Goal: Obtain resource: Obtain resource

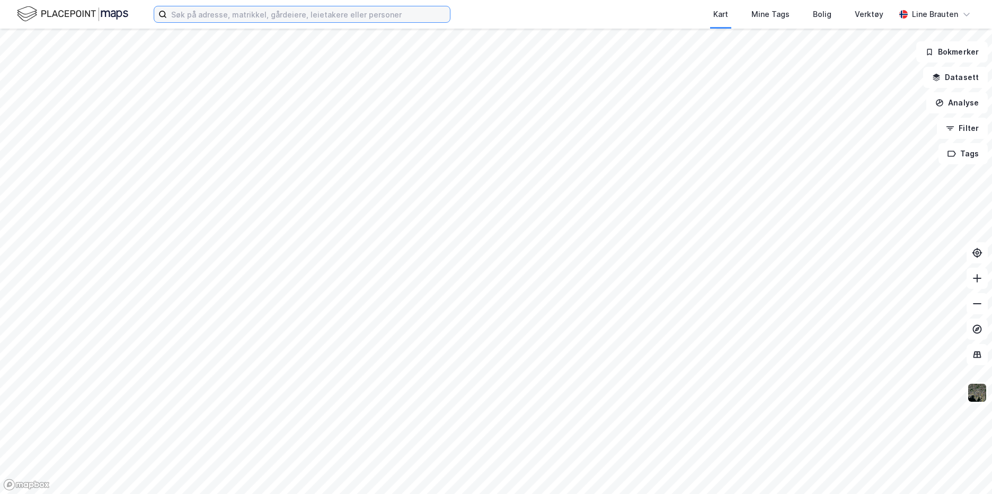
click at [394, 11] on input at bounding box center [308, 14] width 283 height 16
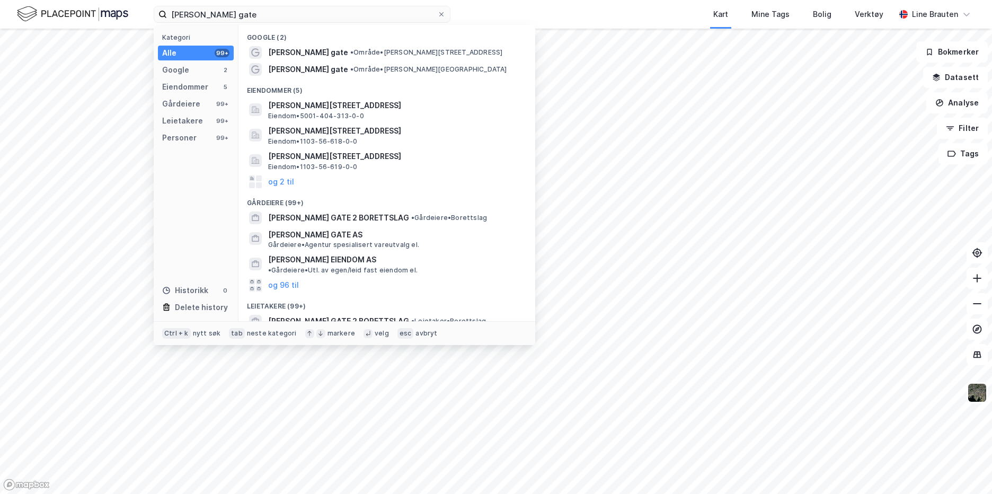
click at [320, 94] on div "Eiendommer (5)" at bounding box center [386, 87] width 297 height 19
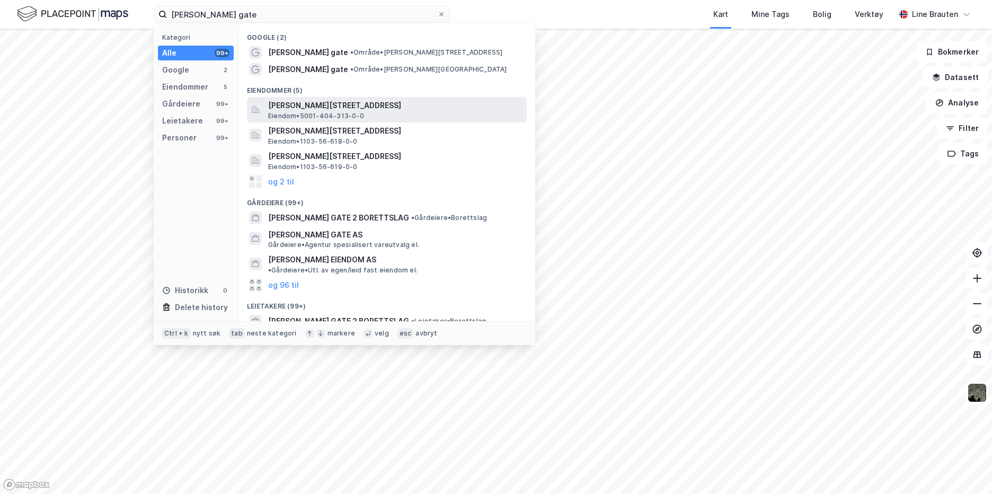
click at [323, 108] on span "[PERSON_NAME][STREET_ADDRESS]" at bounding box center [395, 105] width 254 height 13
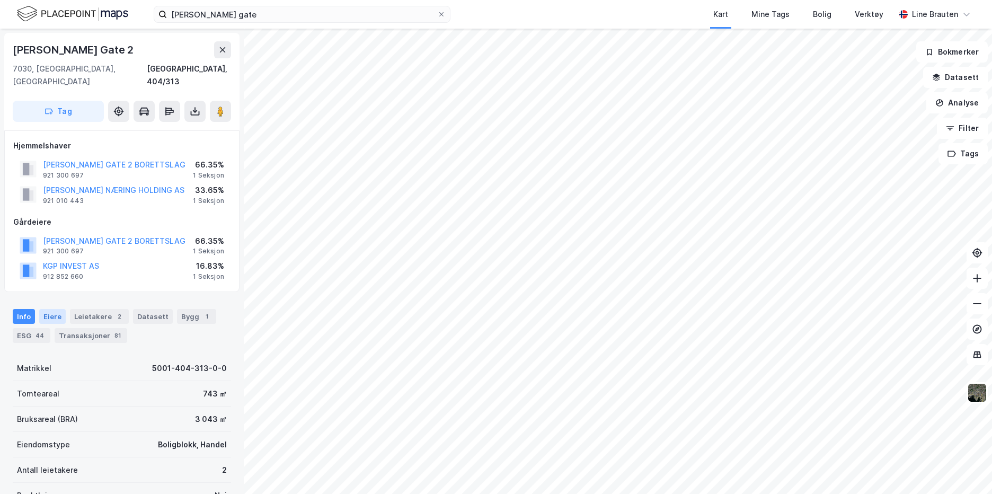
click at [53, 309] on div "Eiere" at bounding box center [52, 316] width 26 height 15
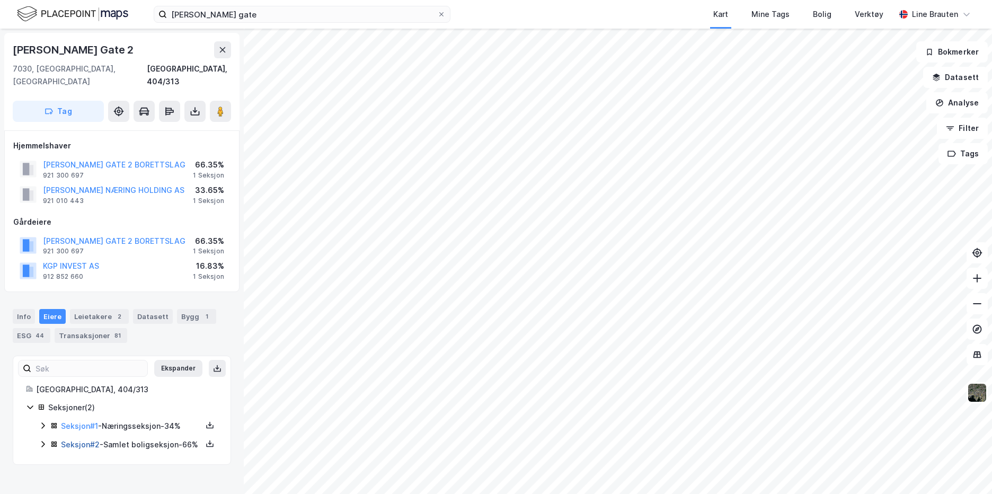
click at [81, 440] on link "Seksjon # 2" at bounding box center [80, 444] width 39 height 9
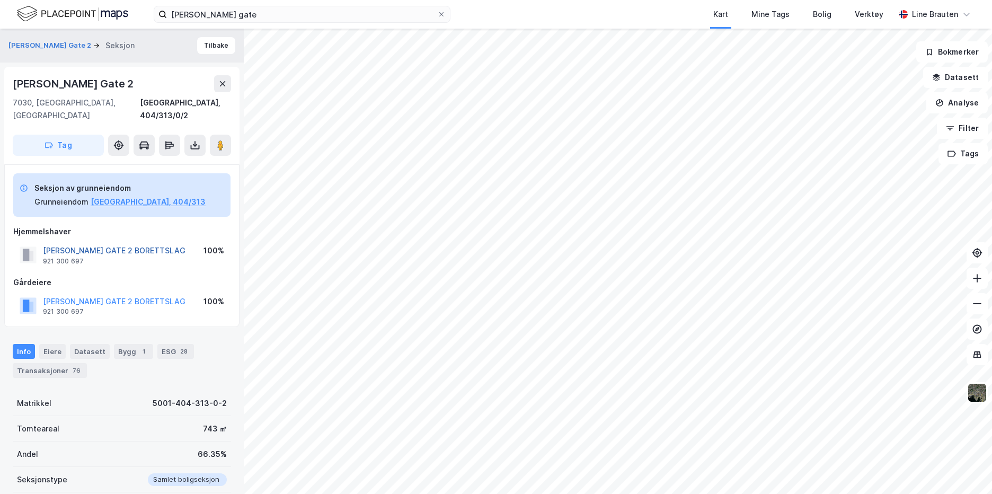
click at [0, 0] on button "HÅKON JARLS GATE 2 BORETTSLAG" at bounding box center [0, 0] width 0 height 0
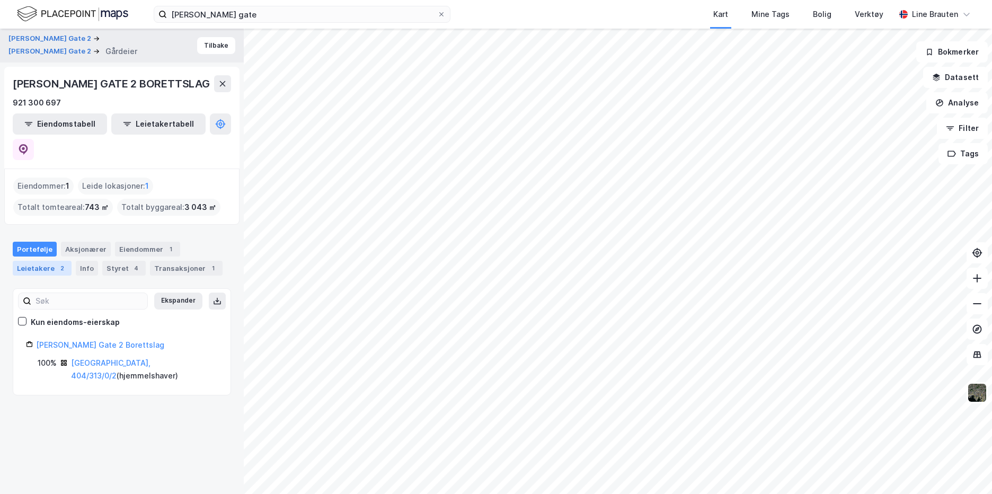
click at [49, 261] on div "Leietakere 2" at bounding box center [42, 268] width 59 height 15
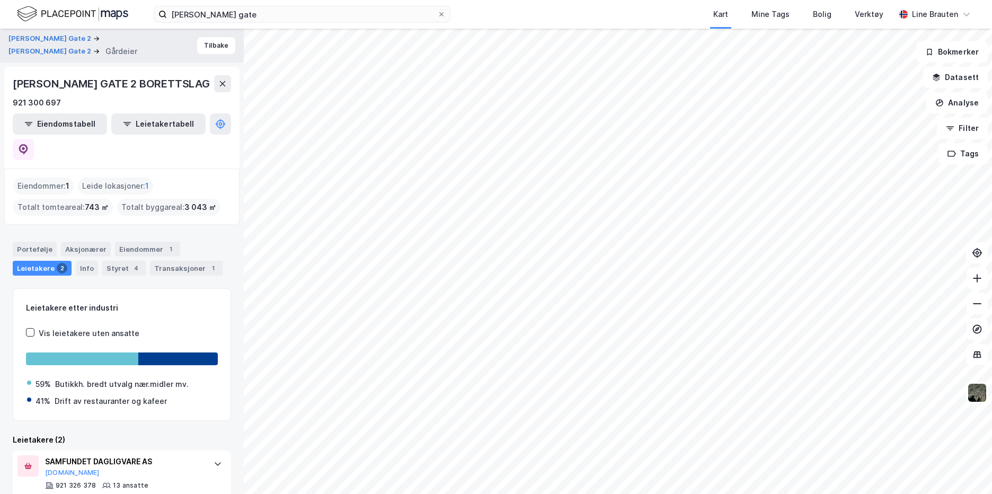
click at [32, 261] on div "Leietakere 2" at bounding box center [42, 268] width 59 height 15
click at [244, 15] on input "håkon jarls gate" at bounding box center [302, 14] width 270 height 16
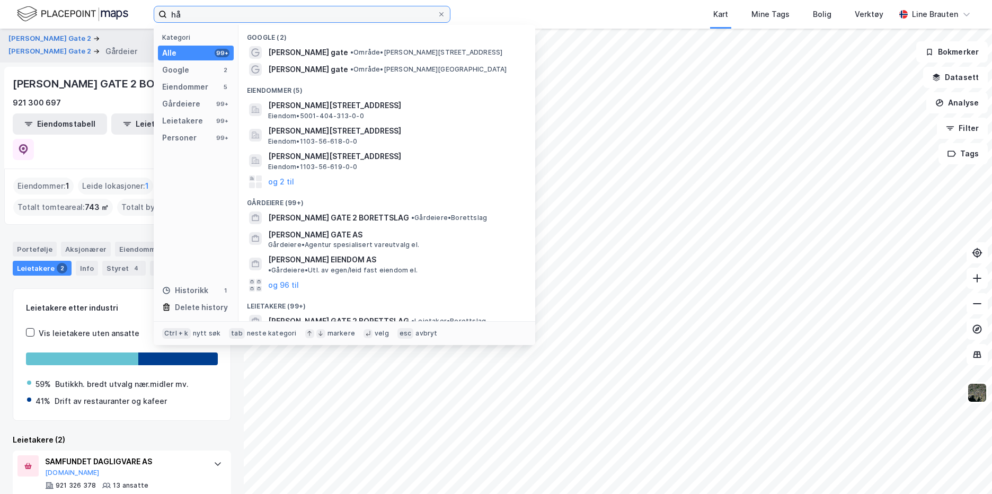
type input "h"
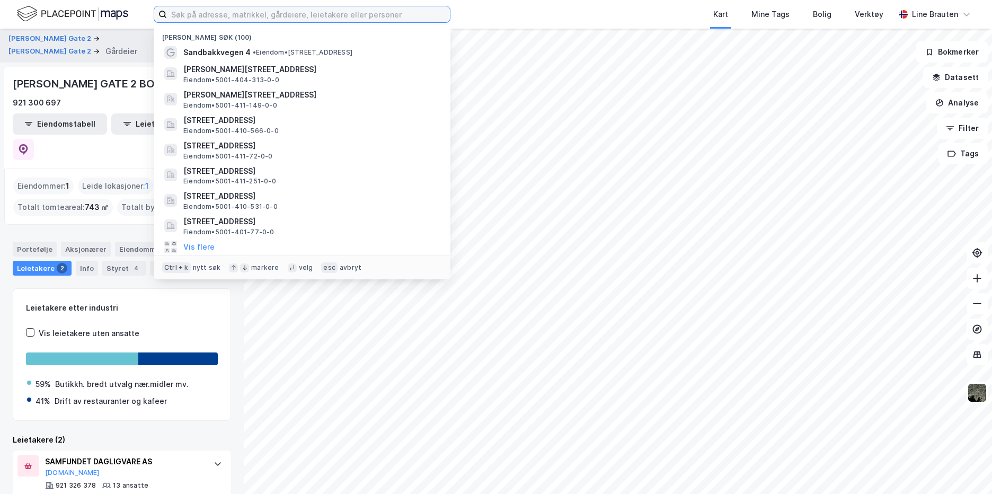
click at [211, 11] on input at bounding box center [308, 14] width 283 height 16
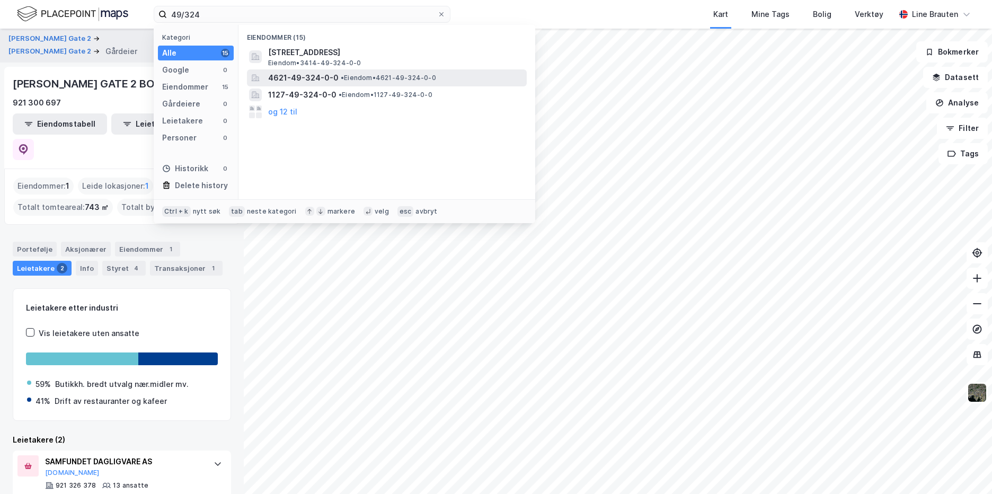
click at [330, 79] on span "4621-49-324-0-0" at bounding box center [303, 78] width 70 height 13
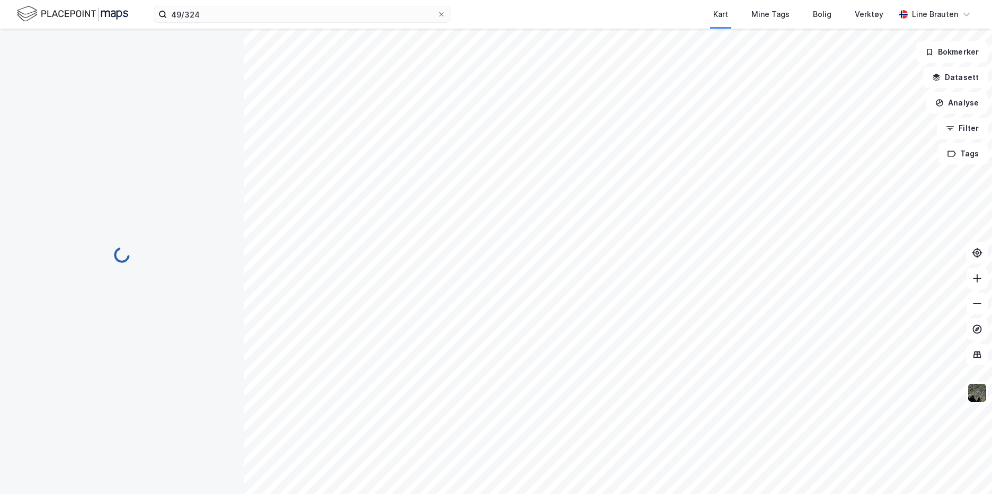
scroll to position [1, 0]
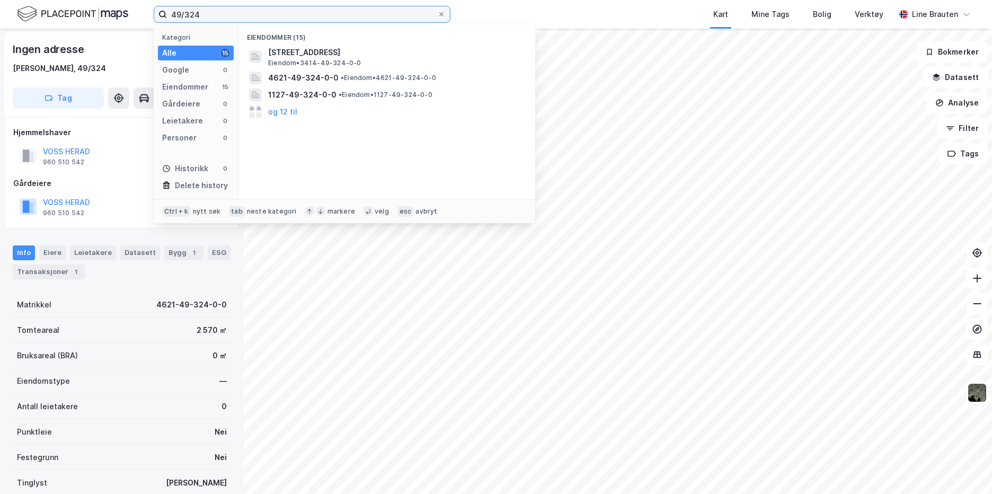
click at [212, 16] on input "49/324" at bounding box center [302, 14] width 270 height 16
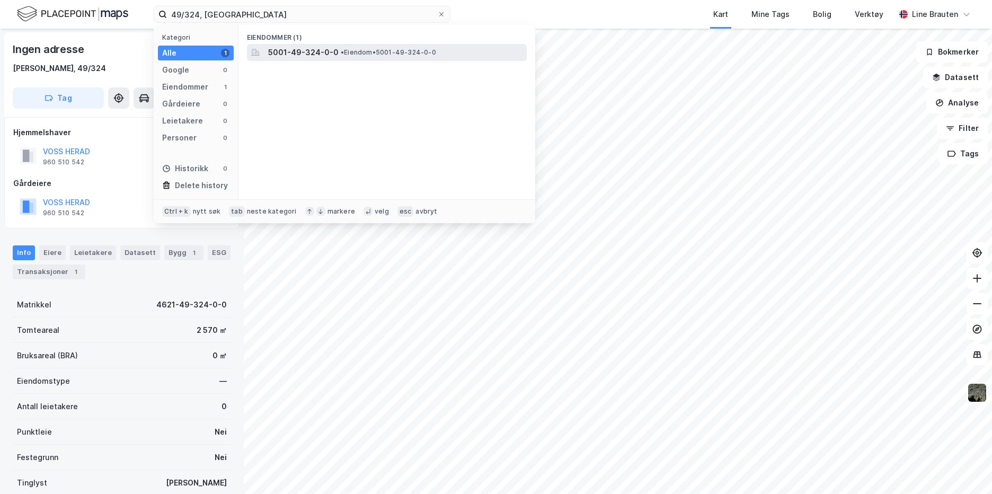
click at [282, 51] on span "5001-49-324-0-0" at bounding box center [303, 52] width 70 height 13
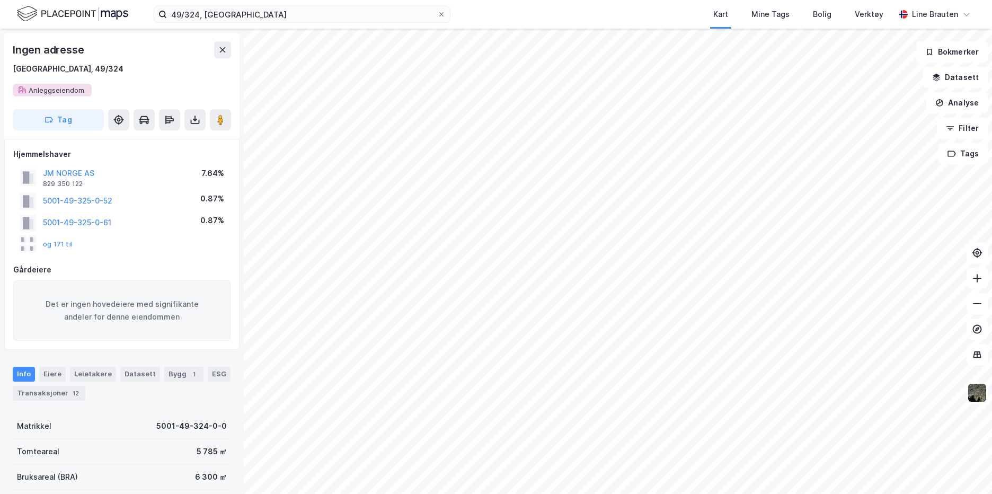
scroll to position [1, 0]
click at [194, 118] on icon at bounding box center [195, 119] width 11 height 11
click at [166, 143] on div "Last ned grunnbok" at bounding box center [142, 140] width 61 height 8
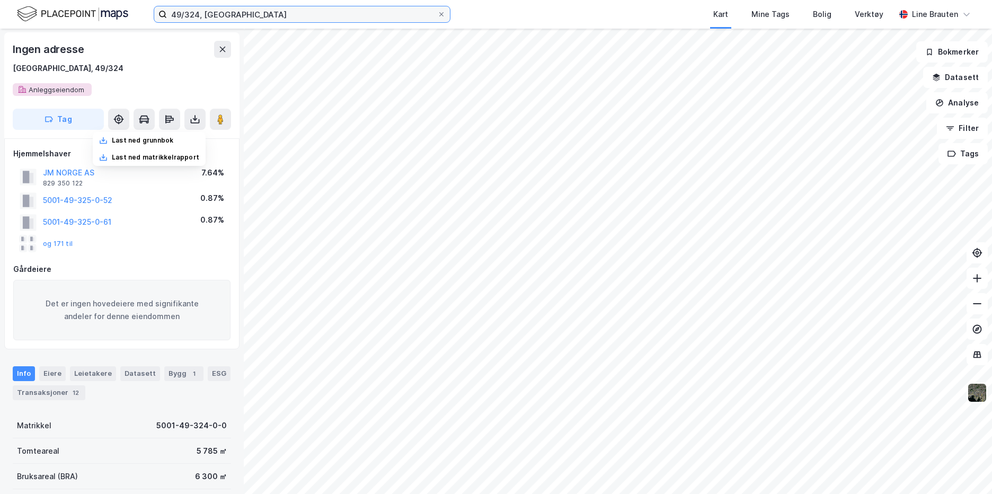
drag, startPoint x: 200, startPoint y: 13, endPoint x: 202, endPoint y: 4, distance: 9.3
click at [200, 13] on input "49/324, trondheim" at bounding box center [302, 14] width 270 height 16
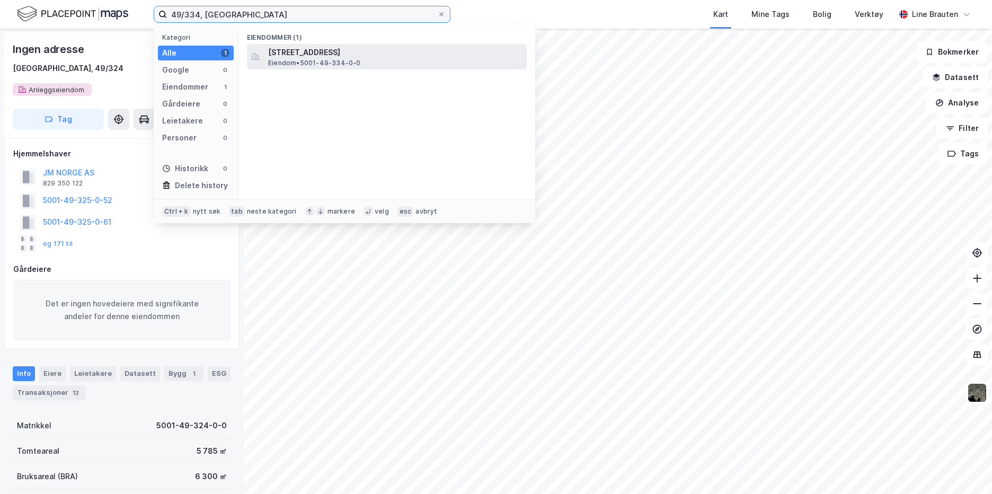
type input "49/334, trondheim"
click at [310, 56] on span "Bonesvegen 8, 7047, TRONDHEIM, TRONDHEIM" at bounding box center [395, 52] width 254 height 13
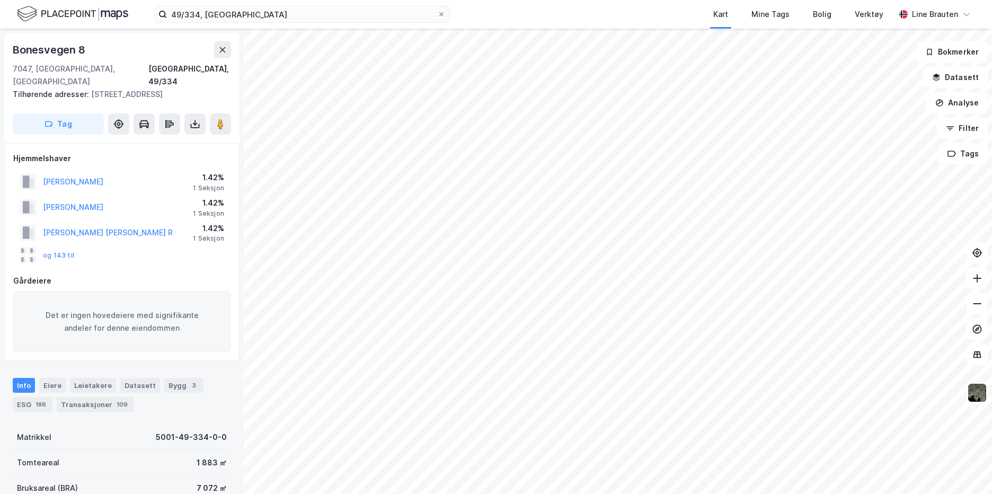
scroll to position [1, 0]
click at [198, 113] on button at bounding box center [194, 123] width 21 height 21
click at [169, 140] on div "Last ned grunnbok" at bounding box center [142, 144] width 61 height 8
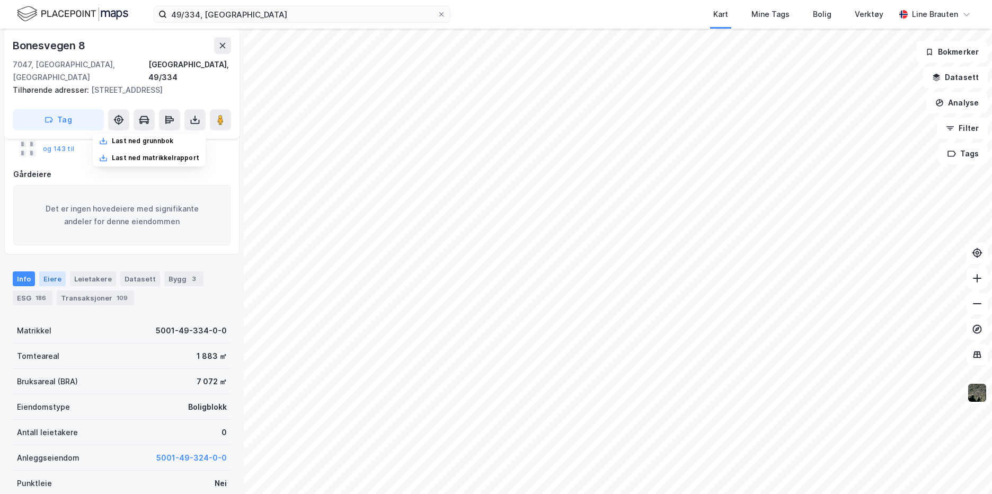
click at [51, 271] on div "Eiere" at bounding box center [52, 278] width 26 height 15
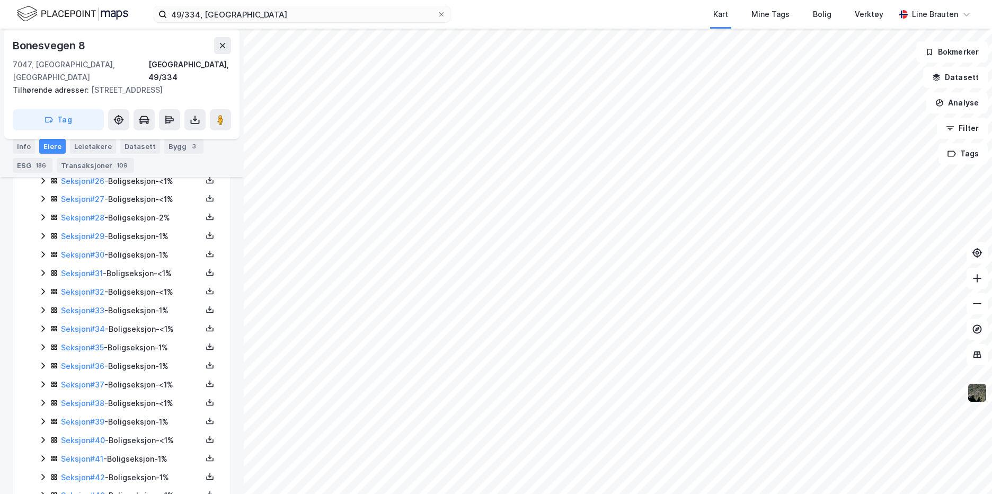
scroll to position [636, 0]
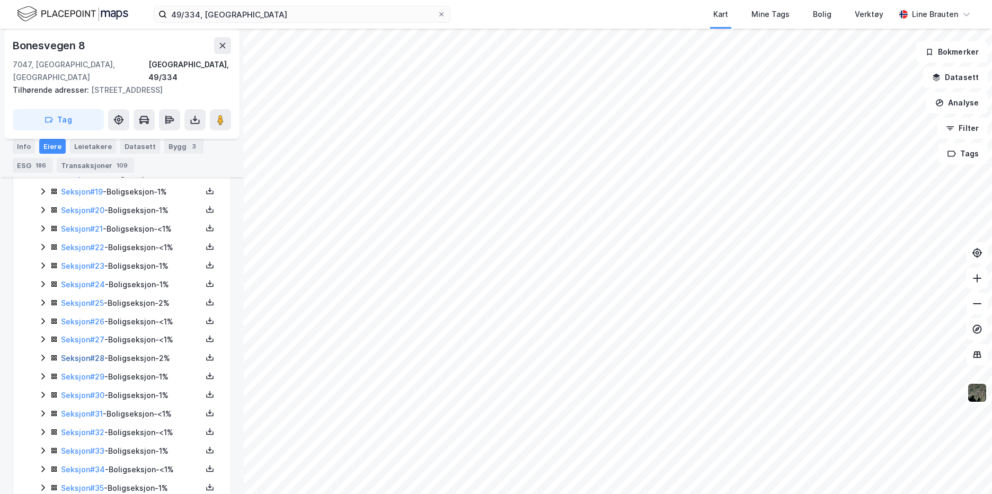
click at [97, 353] on link "Seksjon # 28" at bounding box center [82, 357] width 43 height 9
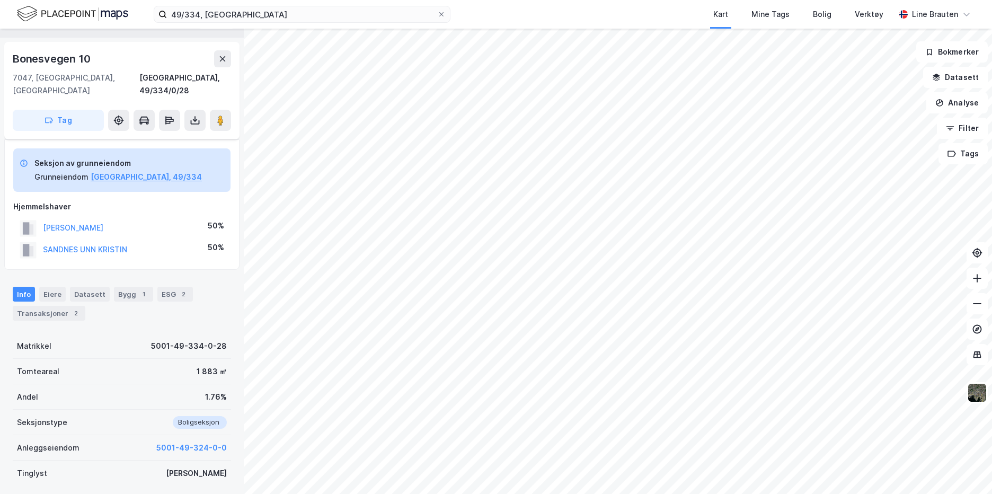
scroll to position [22, 0]
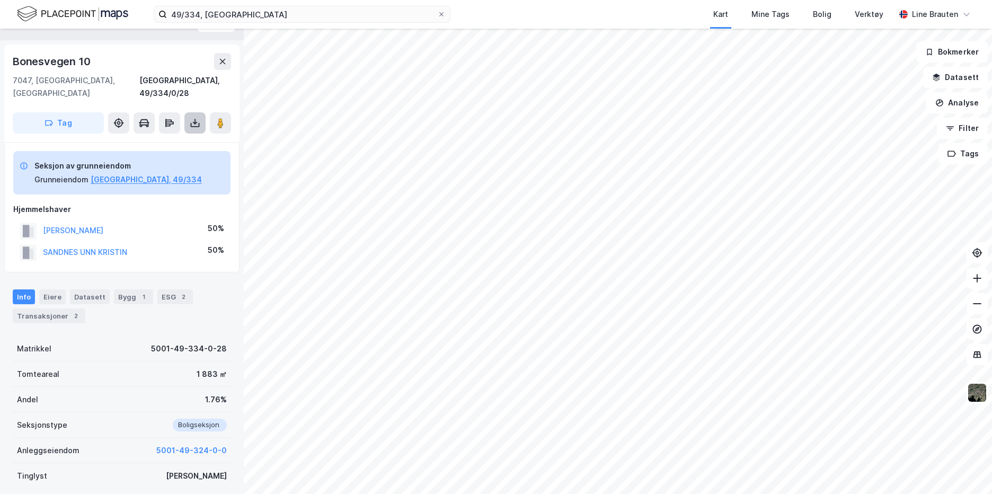
click at [195, 119] on icon at bounding box center [194, 122] width 1 height 6
click at [137, 140] on div "Last ned grunnbok" at bounding box center [142, 144] width 61 height 8
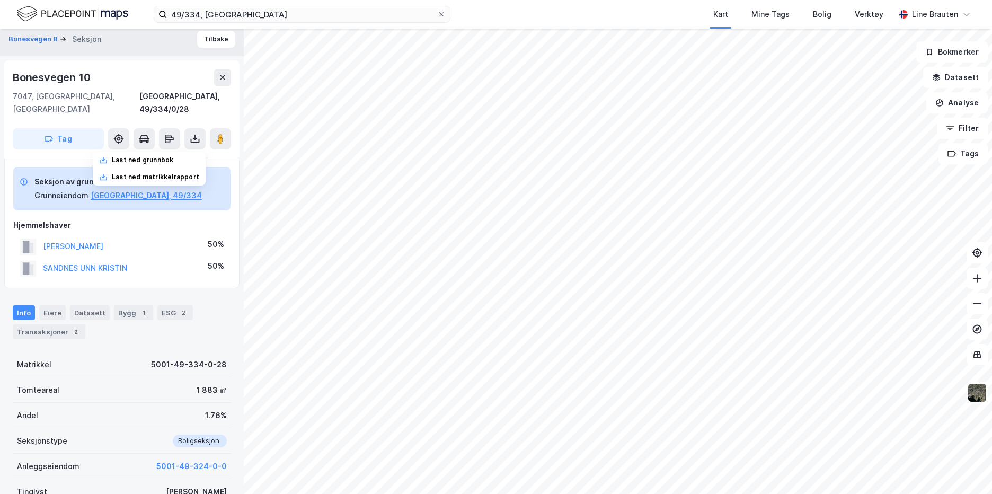
scroll to position [0, 0]
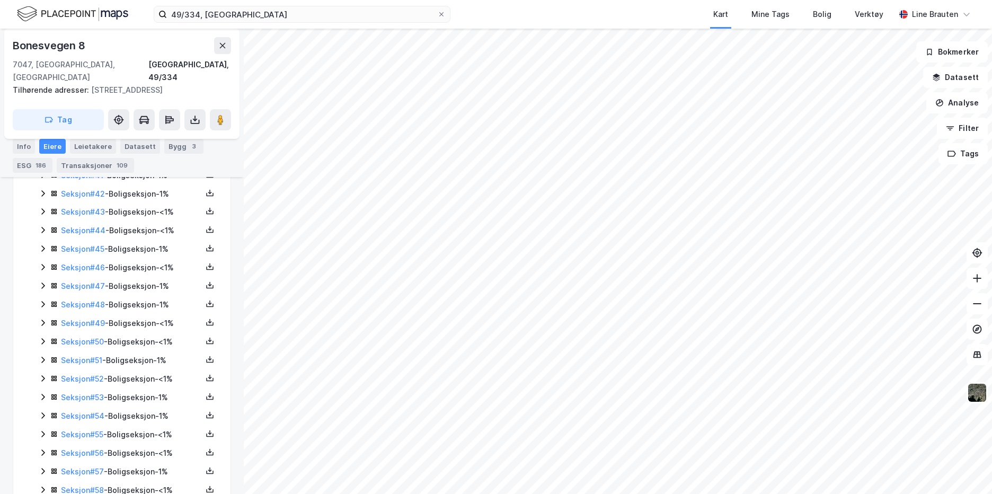
scroll to position [1166, 0]
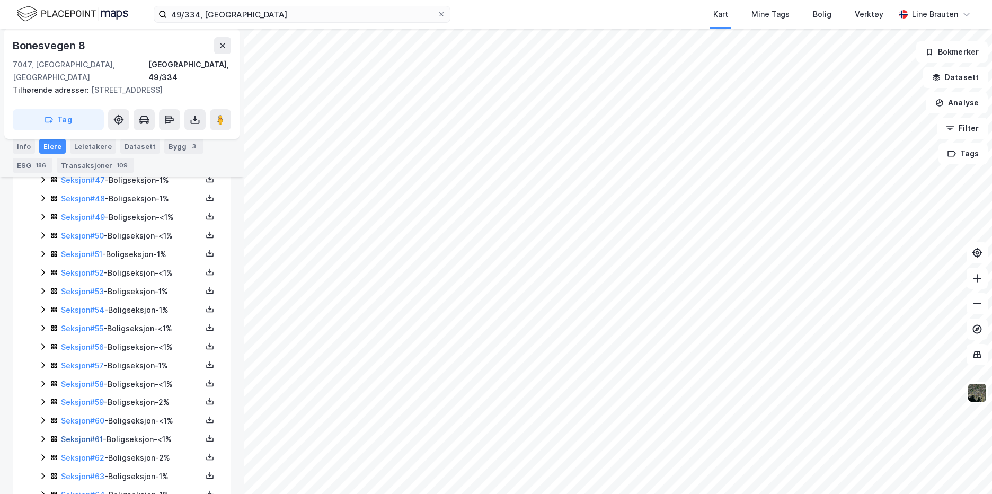
click at [96, 434] on link "Seksjon # 61" at bounding box center [82, 438] width 42 height 9
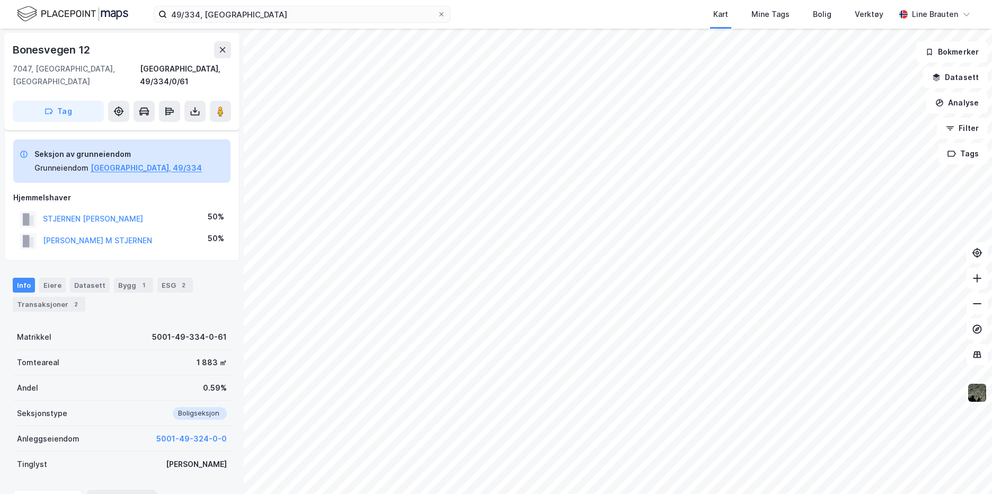
scroll to position [128, 0]
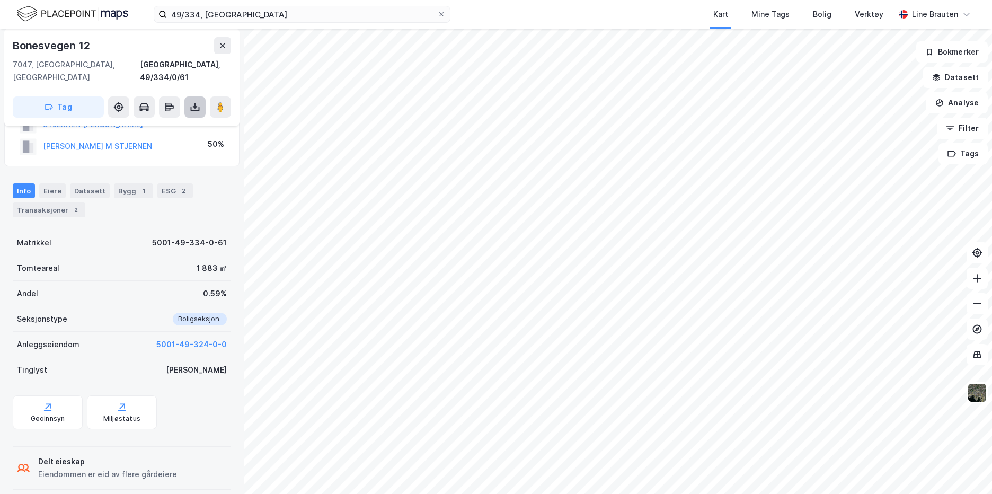
click at [192, 102] on icon at bounding box center [195, 107] width 11 height 11
click at [152, 124] on div "Last ned grunnbok" at bounding box center [142, 128] width 61 height 8
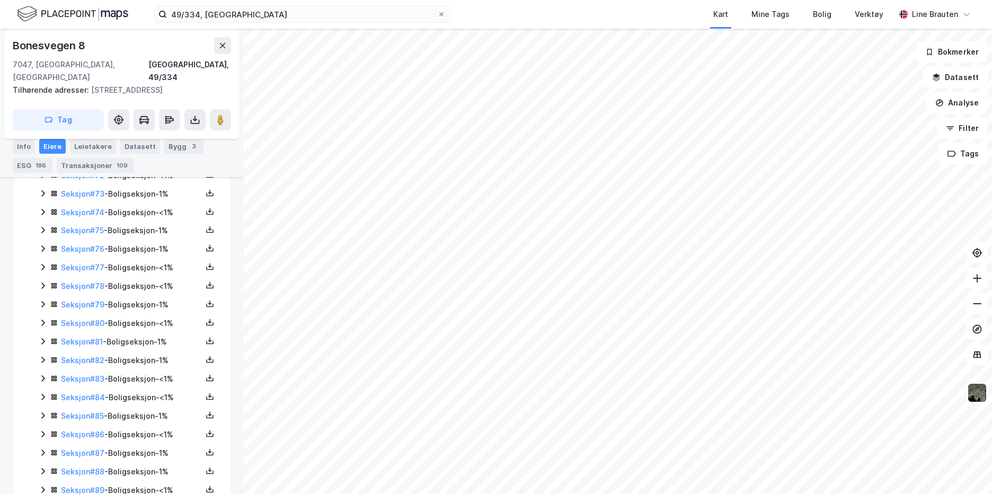
scroll to position [1779, 0]
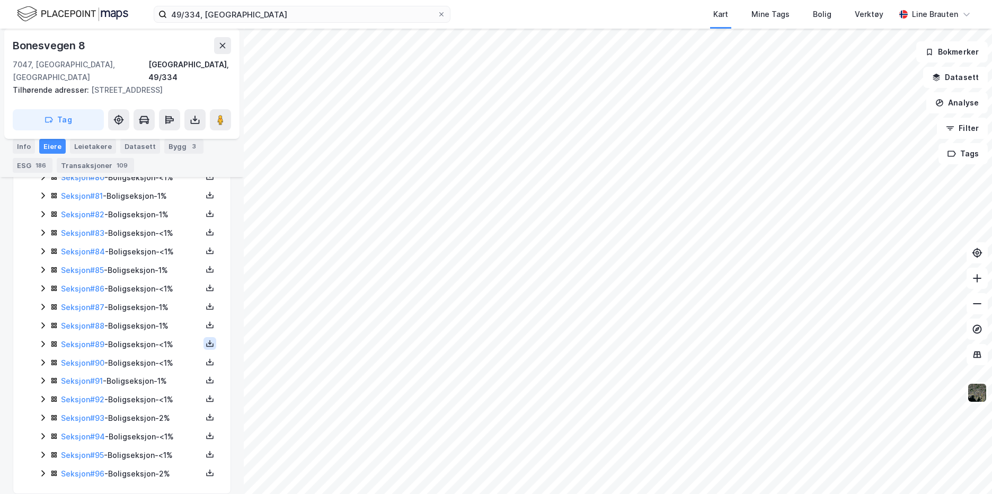
click at [206, 337] on button at bounding box center [209, 343] width 13 height 13
click at [163, 300] on div "Grunnbok" at bounding box center [151, 311] width 93 height 25
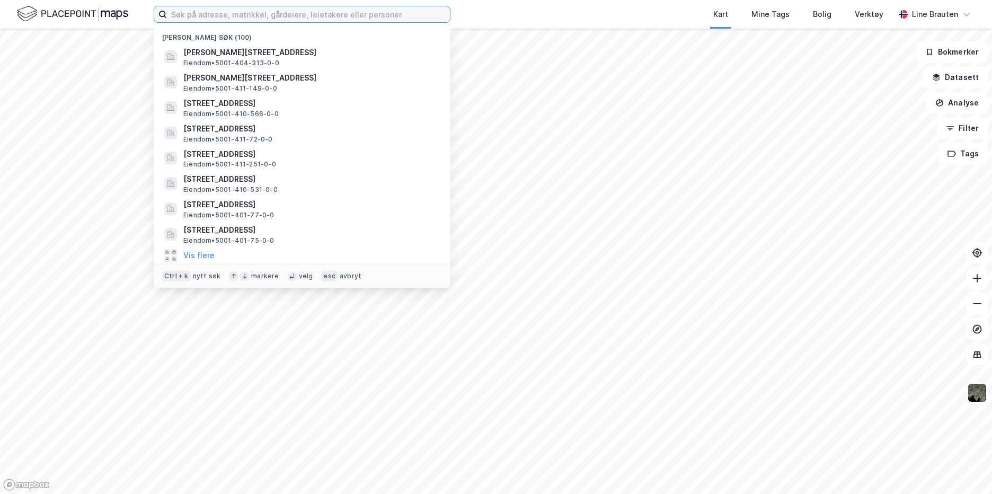
click at [237, 17] on input at bounding box center [308, 14] width 283 height 16
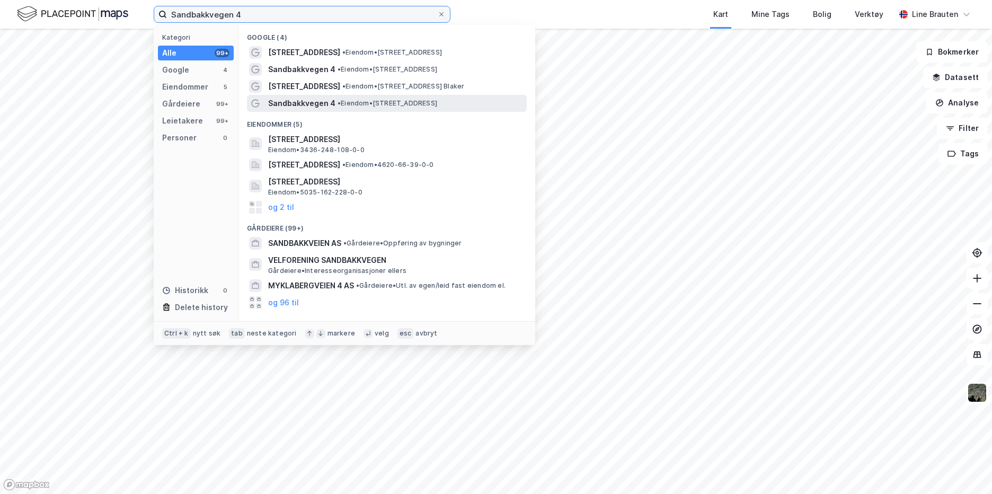
type input "Sandbakkvegen 4"
click at [299, 103] on span "Sandbakkvegen 4" at bounding box center [301, 103] width 67 height 13
